Goal: Transaction & Acquisition: Book appointment/travel/reservation

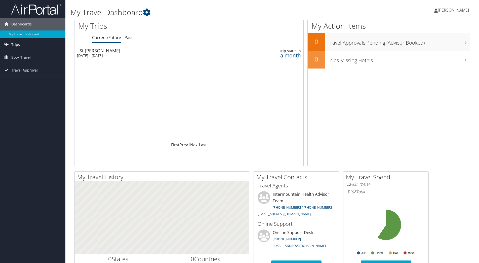
click at [453, 11] on span "[PERSON_NAME]" at bounding box center [453, 10] width 31 height 6
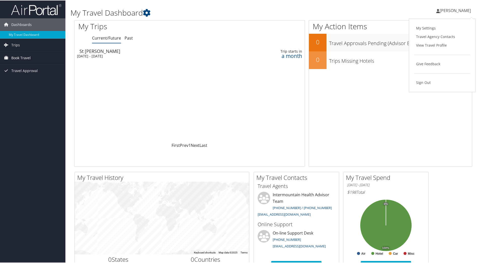
click at [26, 55] on span "Book Travel" at bounding box center [20, 57] width 19 height 13
click at [33, 82] on link "Book/Manage Online Trips" at bounding box center [32, 83] width 65 height 8
click at [20, 57] on span "Book Travel" at bounding box center [20, 57] width 19 height 13
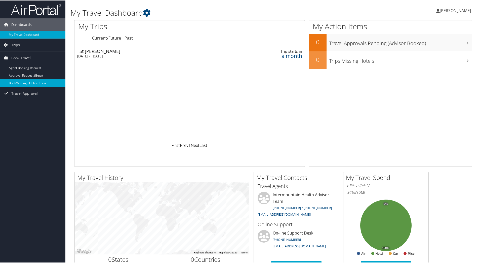
click at [33, 83] on link "Book/Manage Online Trips" at bounding box center [32, 83] width 65 height 8
